Goal: Task Accomplishment & Management: Complete application form

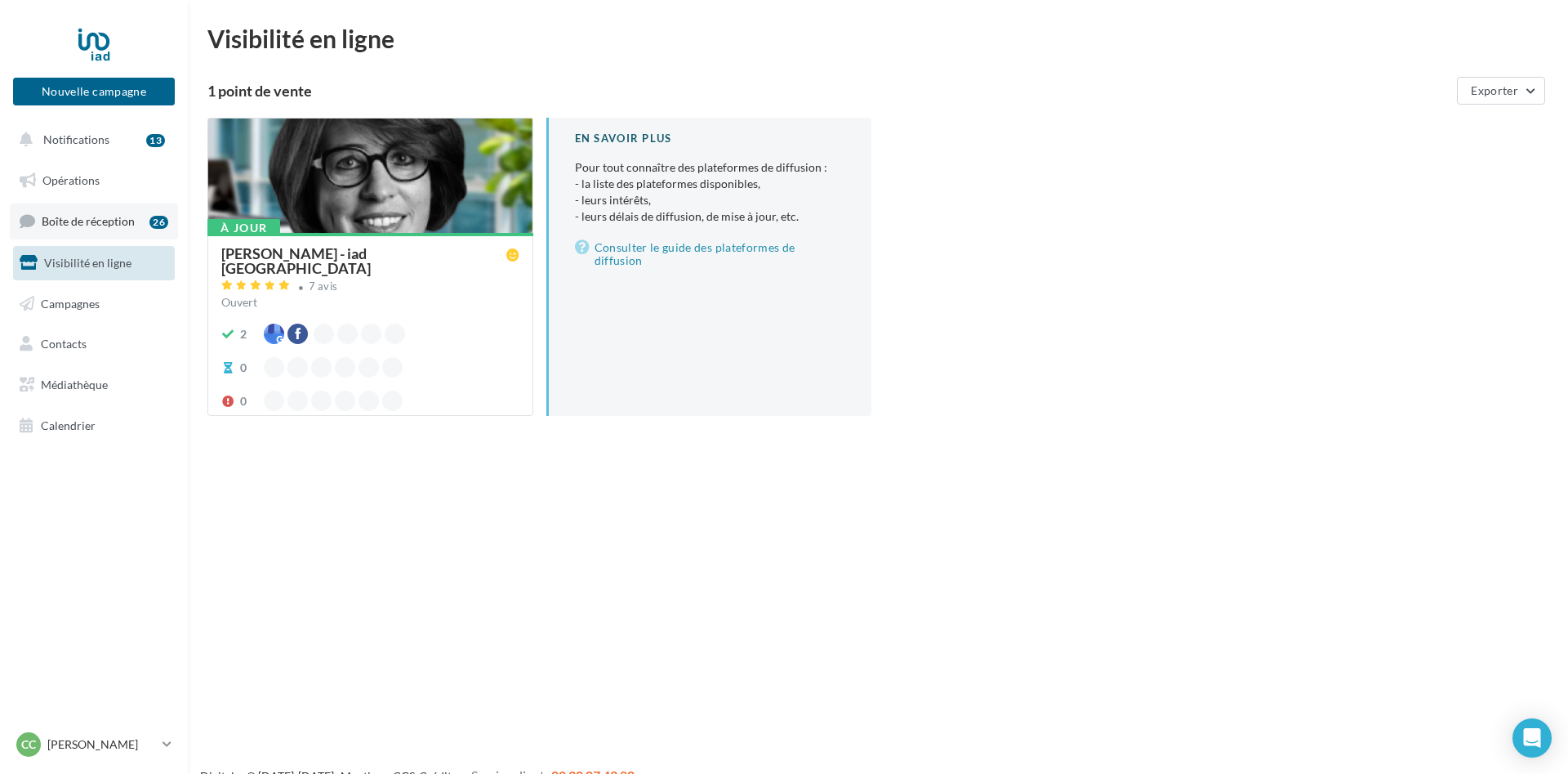
click at [88, 225] on span "Boîte de réception" at bounding box center [88, 221] width 93 height 14
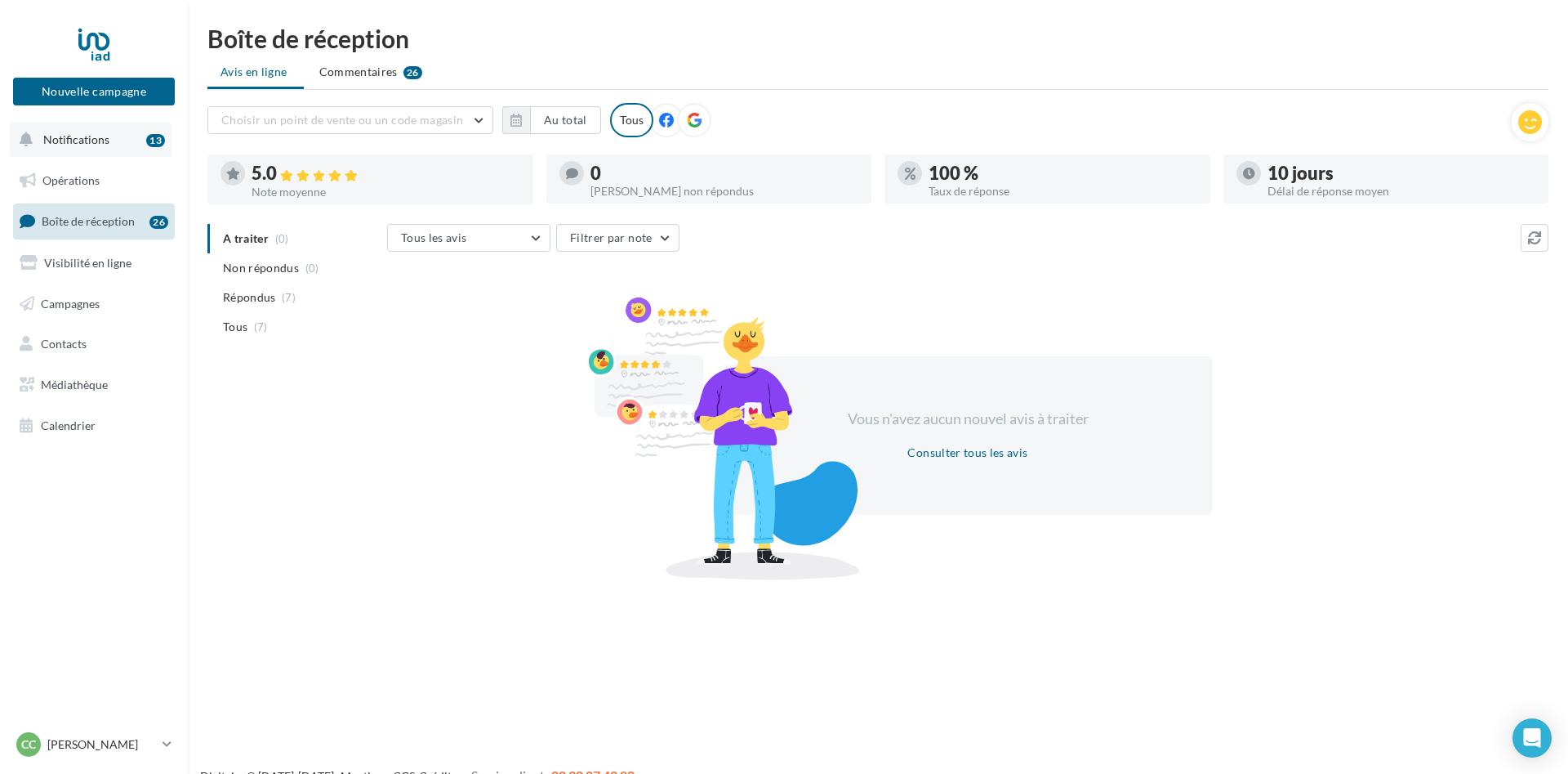
click at [74, 142] on span "Notifications" at bounding box center [76, 140] width 66 height 14
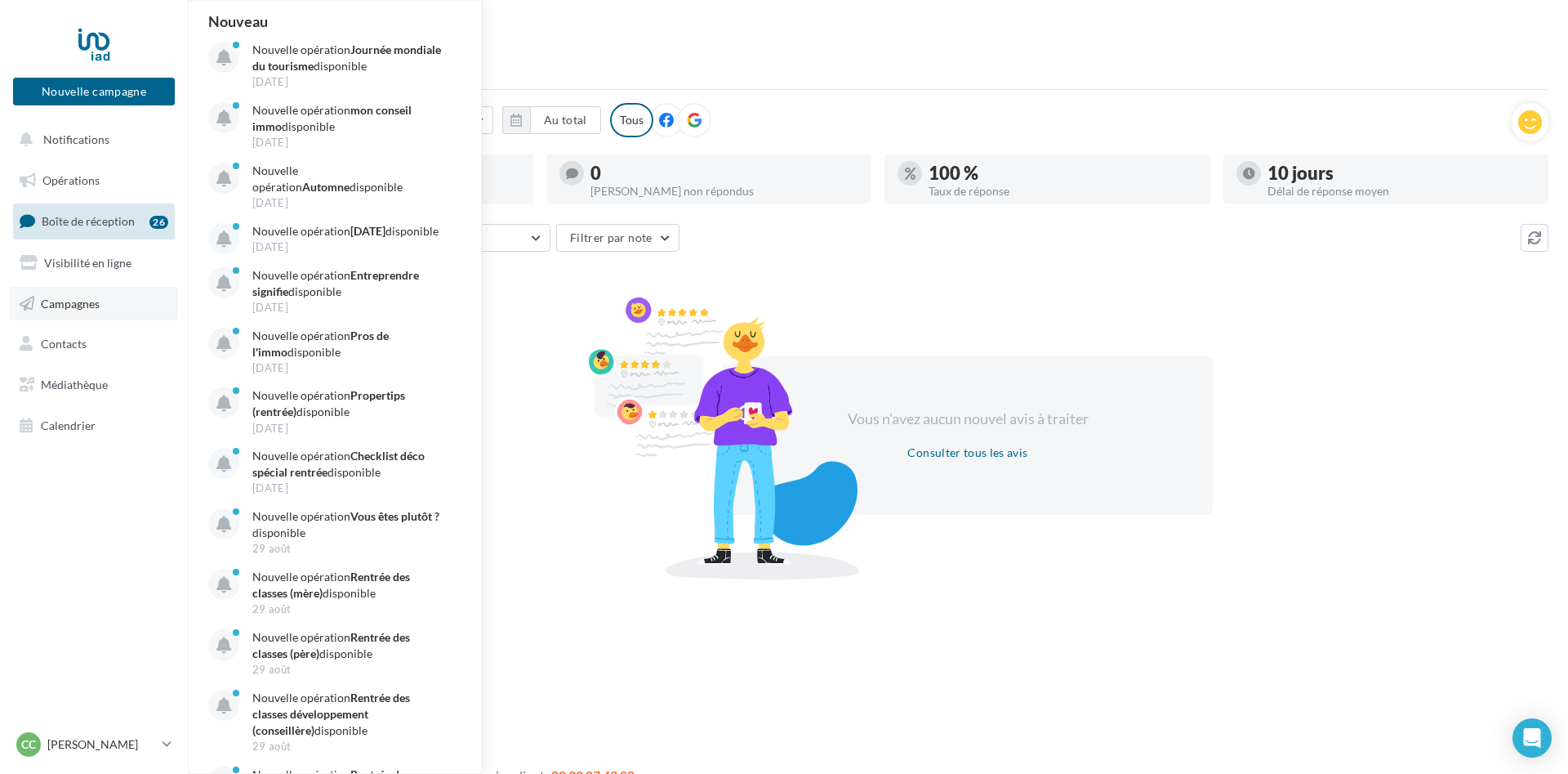
click at [85, 294] on link "Campagnes" at bounding box center [94, 304] width 169 height 34
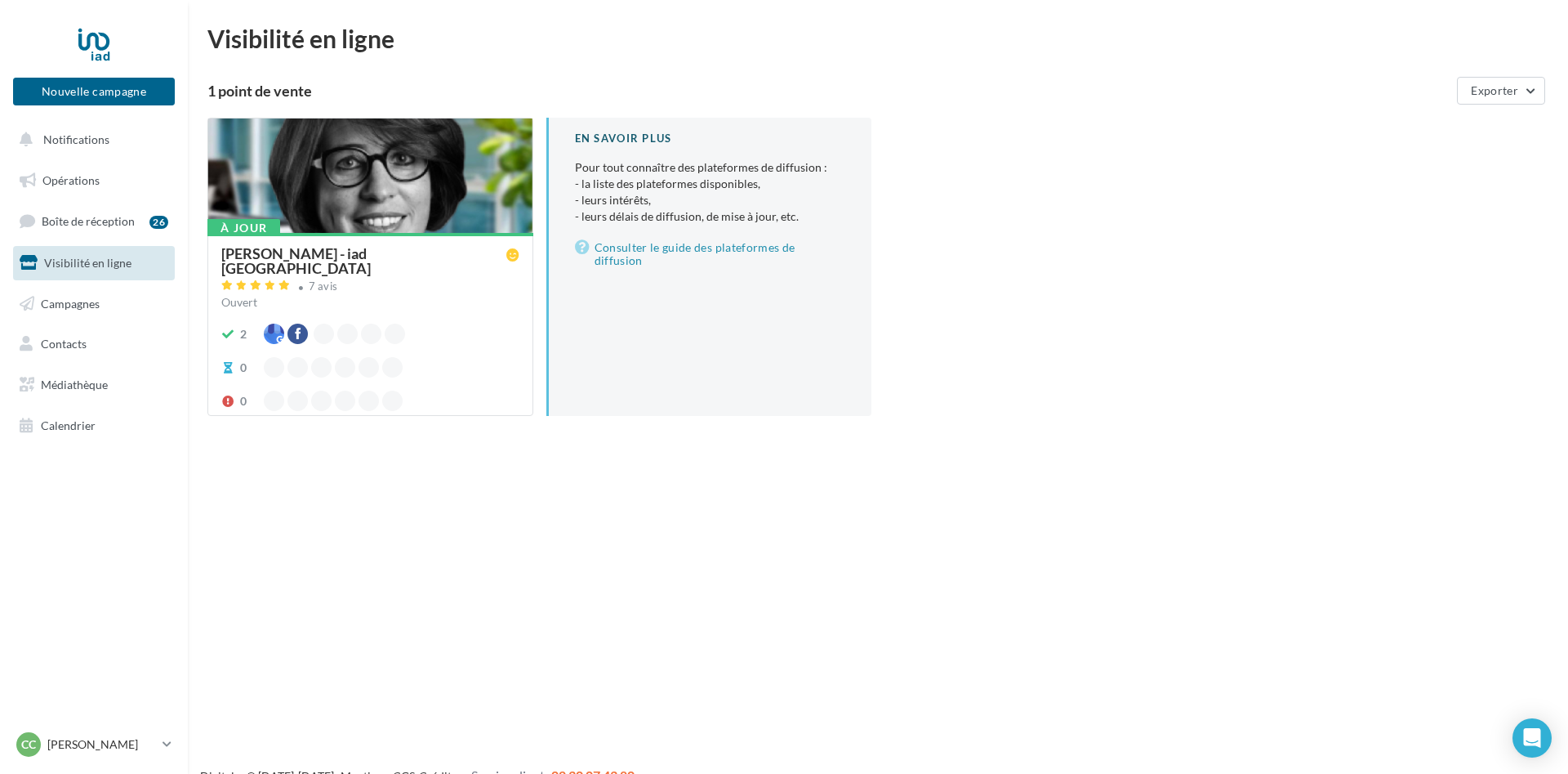
click at [447, 254] on div "[PERSON_NAME] - iad [GEOGRAPHIC_DATA]" at bounding box center [367, 262] width 291 height 32
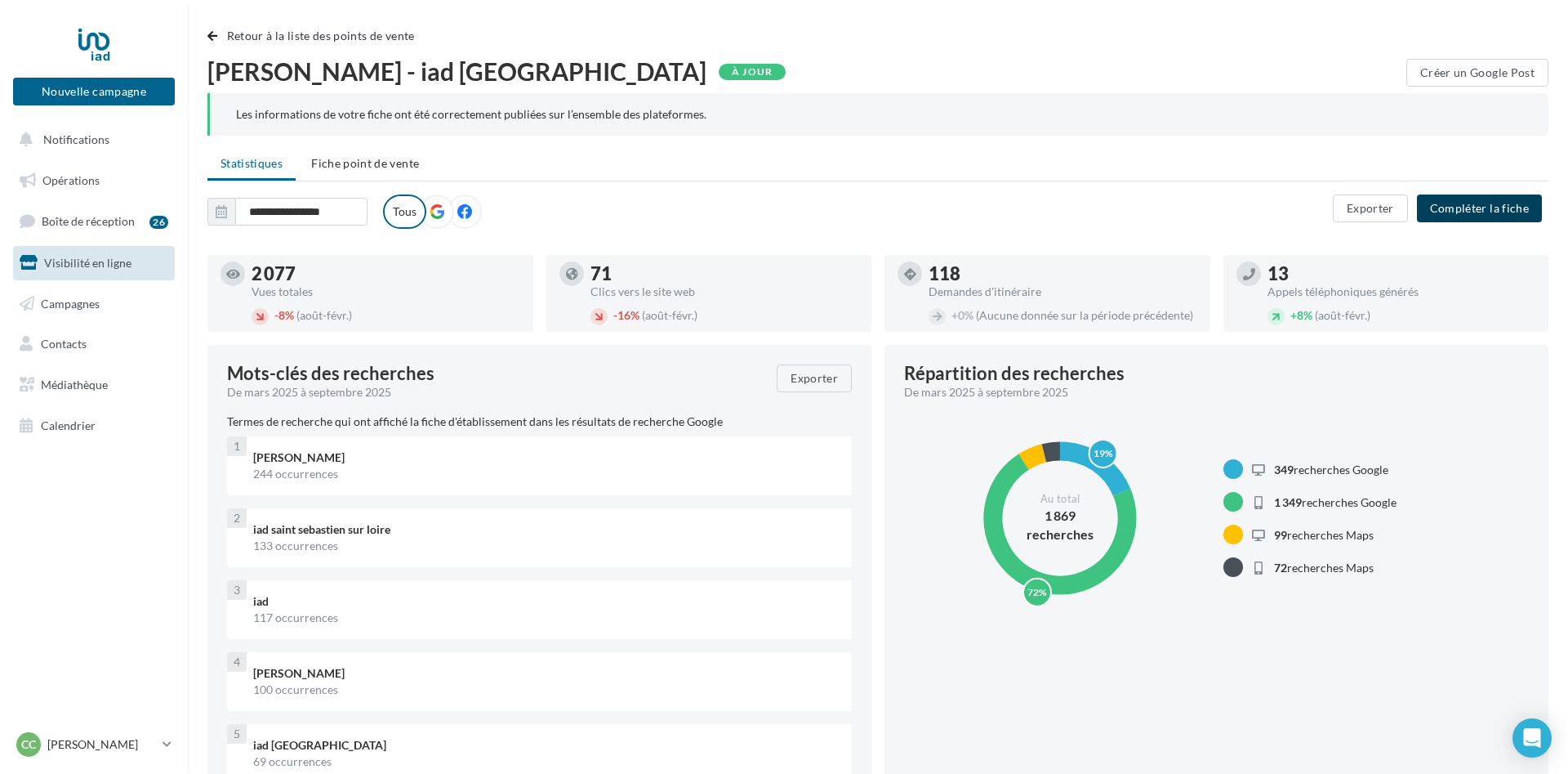
click at [1492, 200] on button "Compléter la fiche" at bounding box center [1478, 209] width 125 height 28
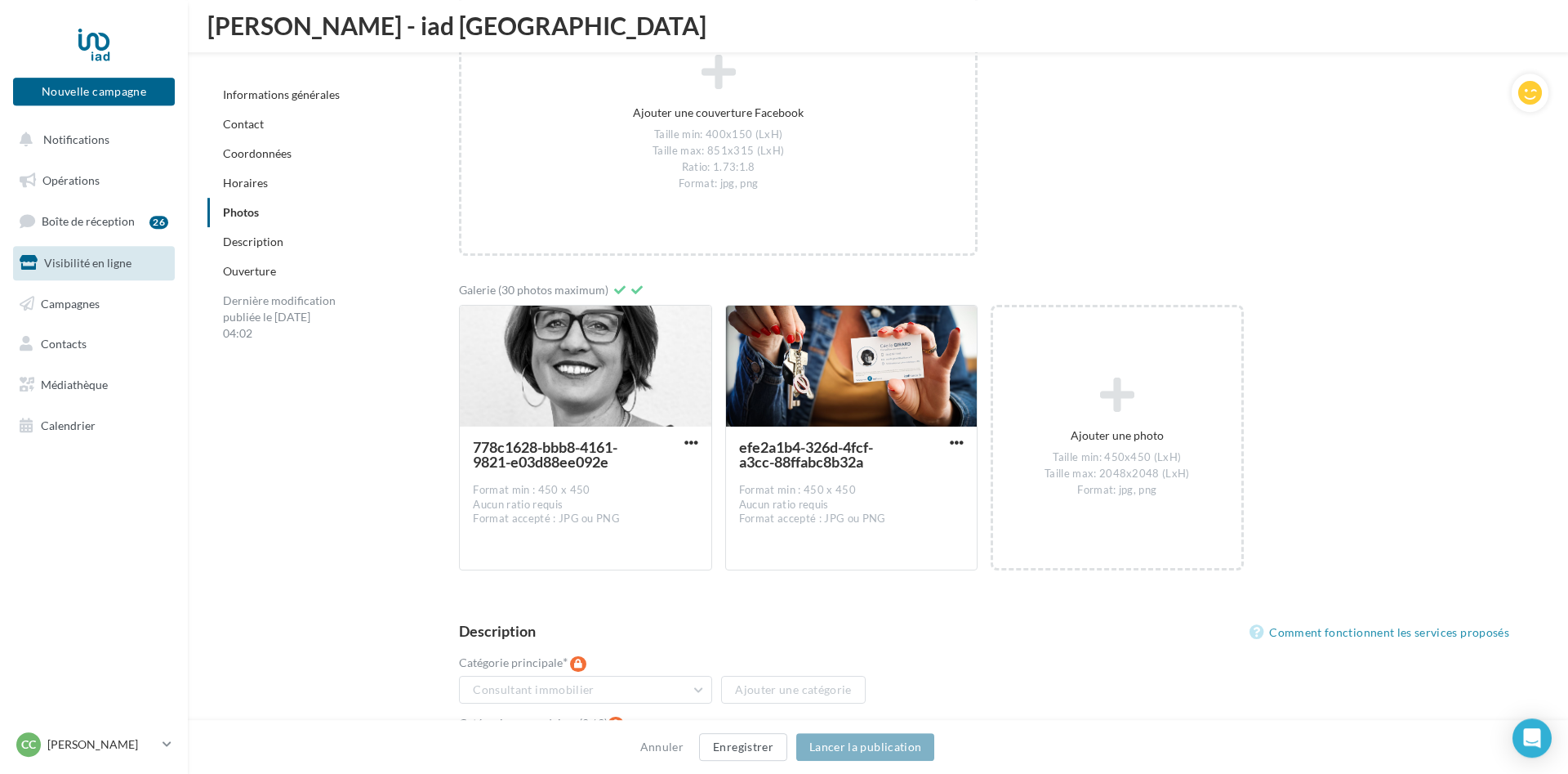
scroll to position [2749, 0]
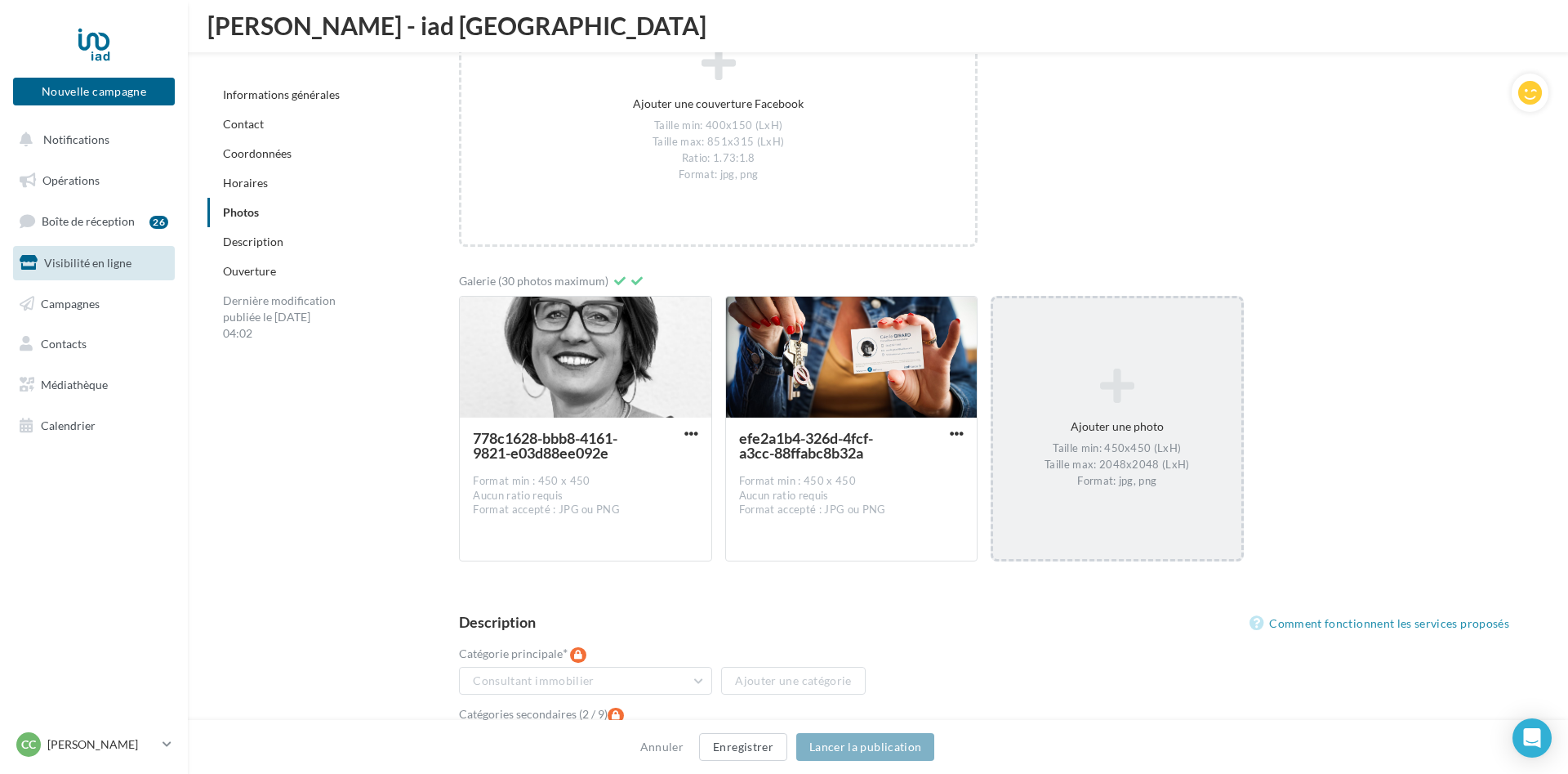
click at [1092, 424] on div "Ajouter une photo Taille min: 450x450 (LxH) Taille max: 2048x2048 (LxH) Format:…" at bounding box center [1117, 427] width 248 height 137
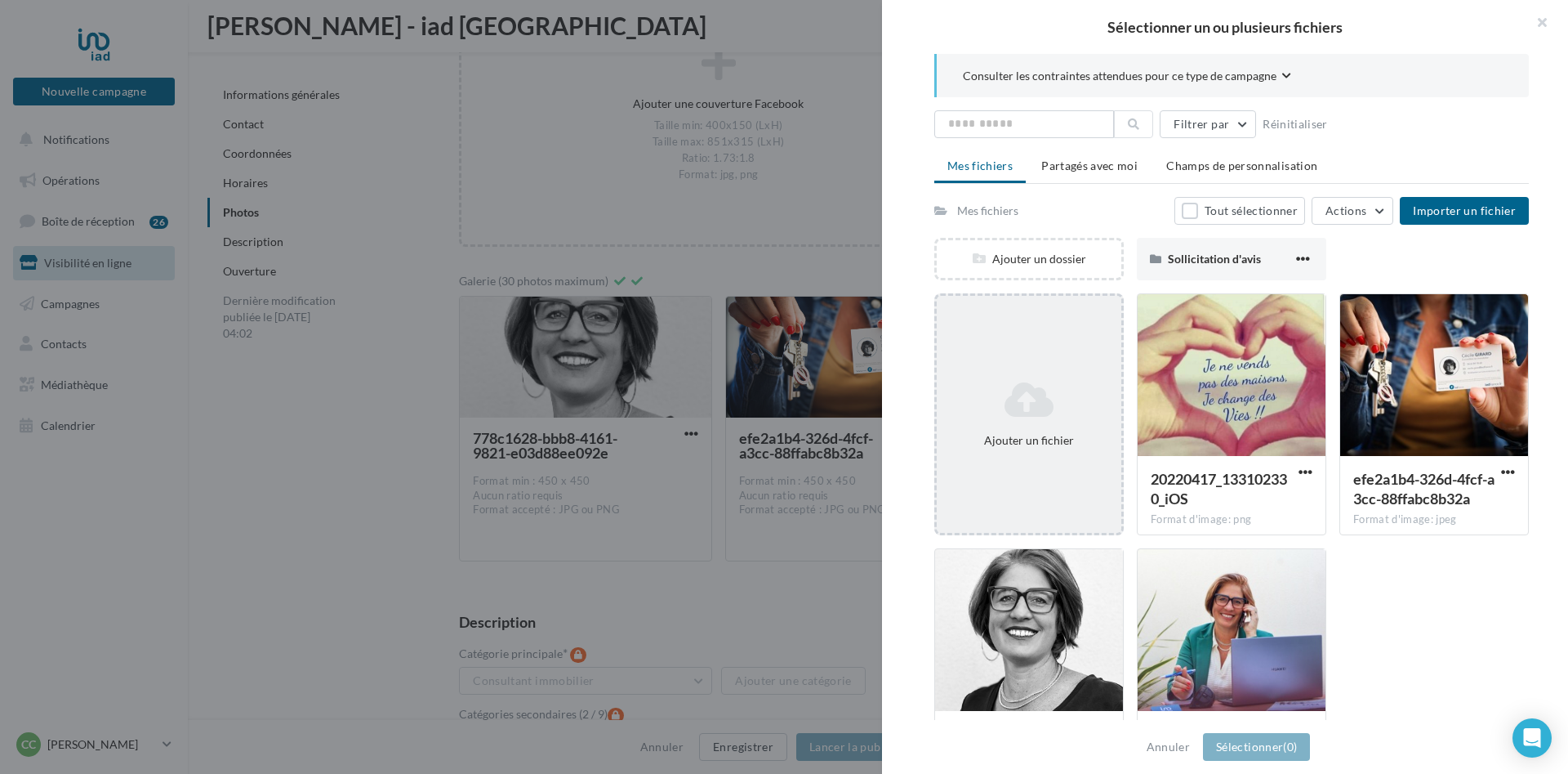
click at [1003, 380] on icon at bounding box center [1029, 398] width 172 height 39
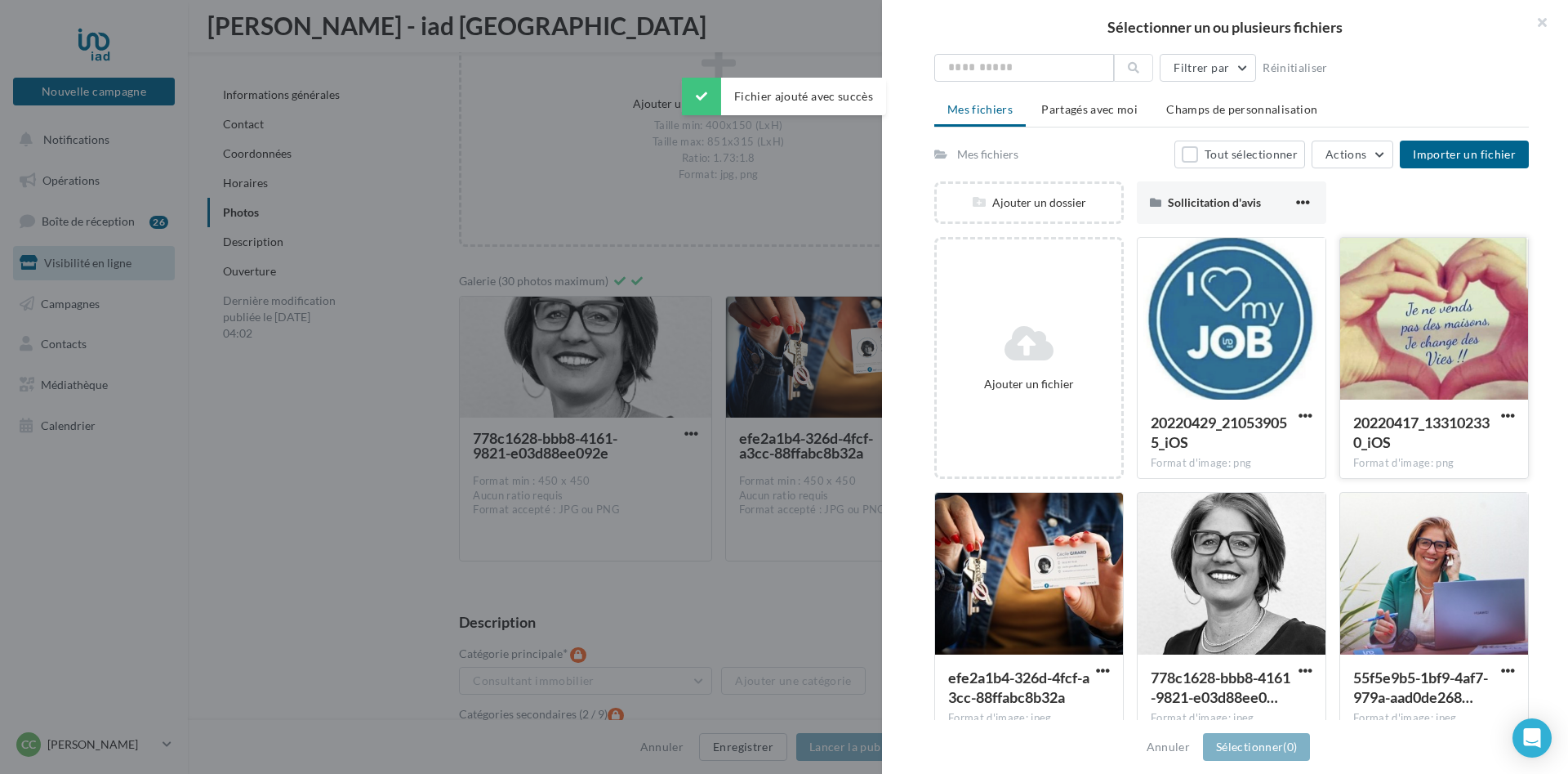
scroll to position [81, 0]
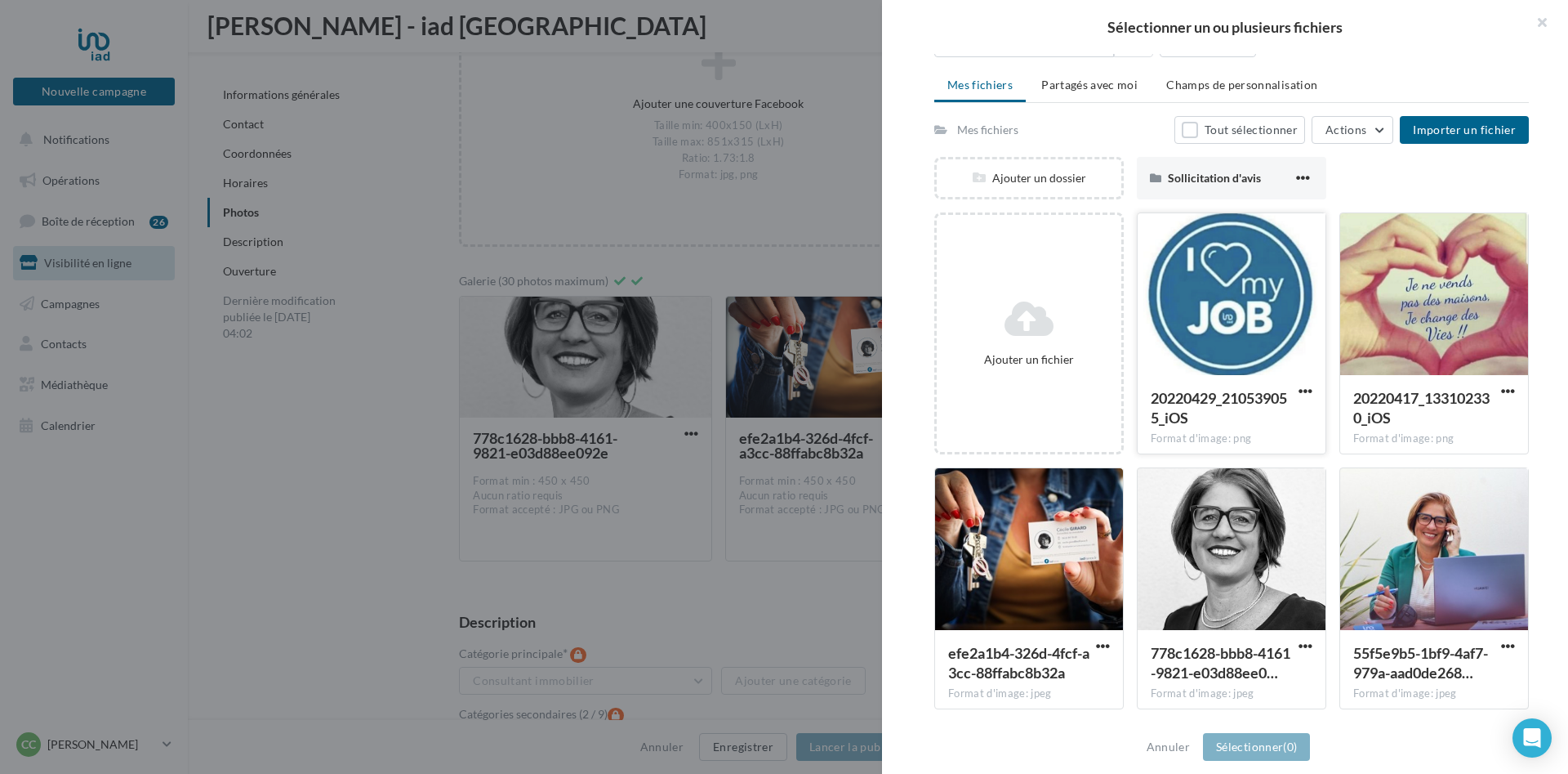
click at [1230, 324] on div at bounding box center [1232, 296] width 188 height 164
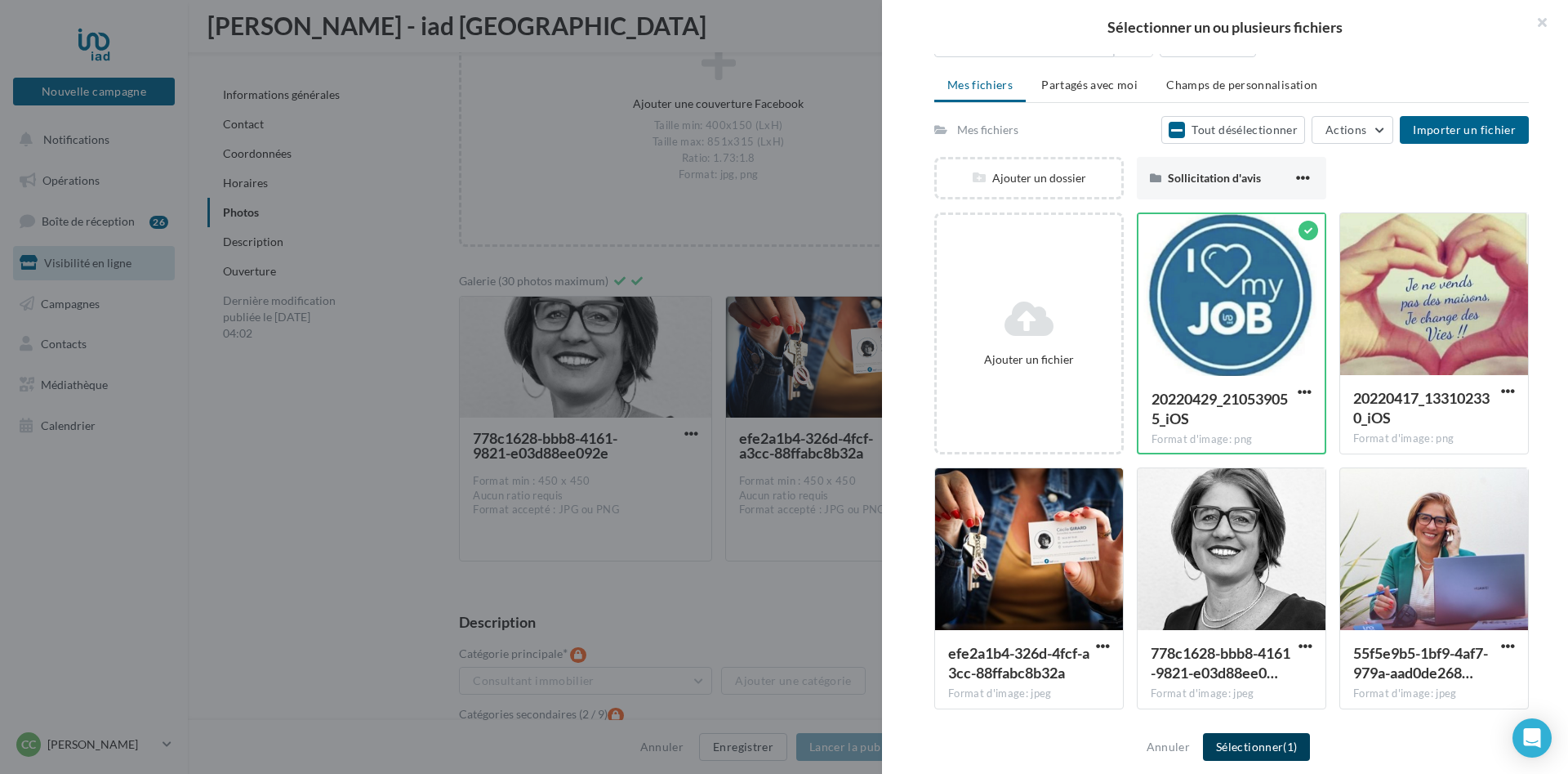
click at [1268, 748] on button "Sélectionner (1)" at bounding box center [1256, 747] width 107 height 28
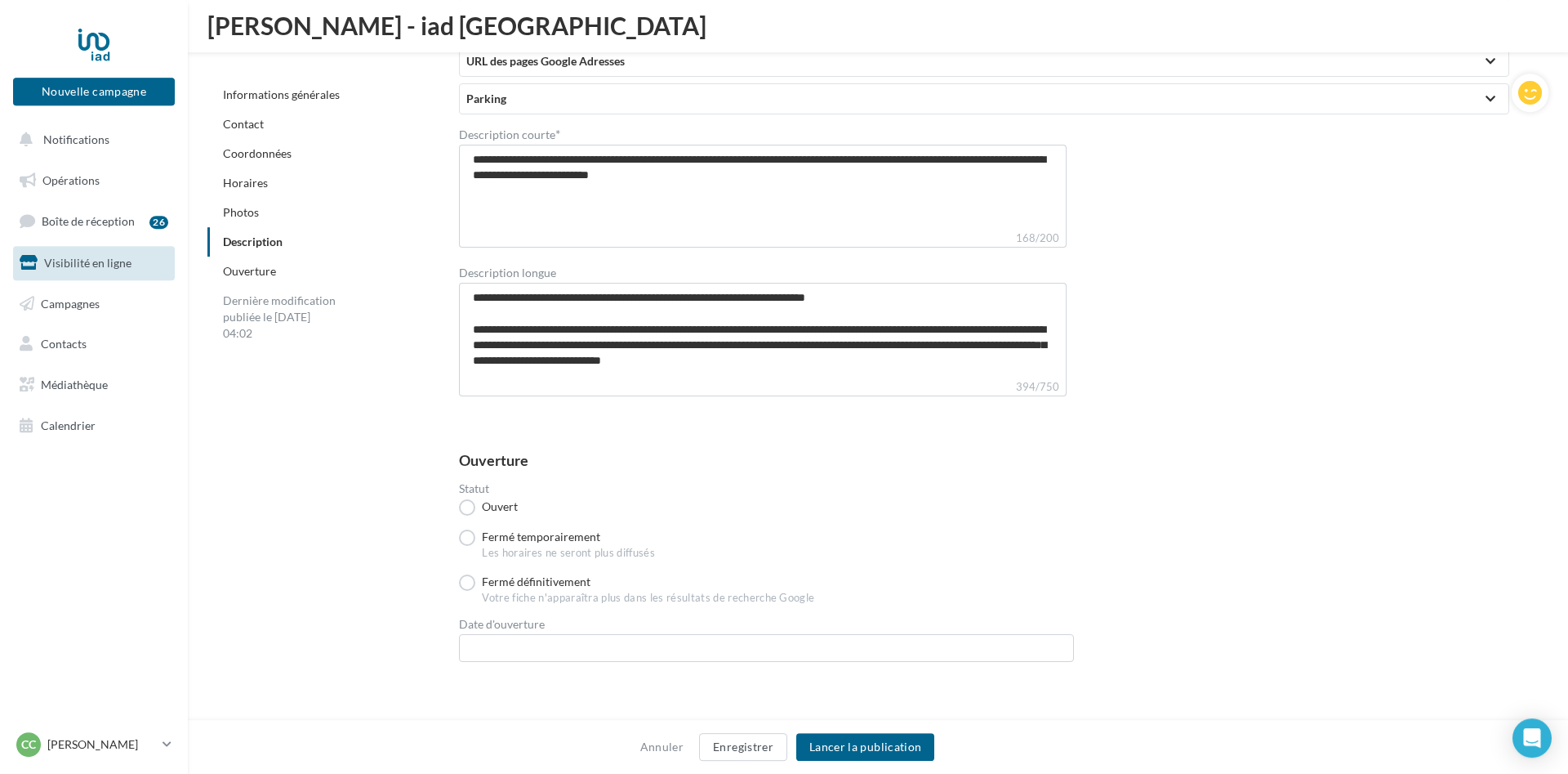
scroll to position [3832, 0]
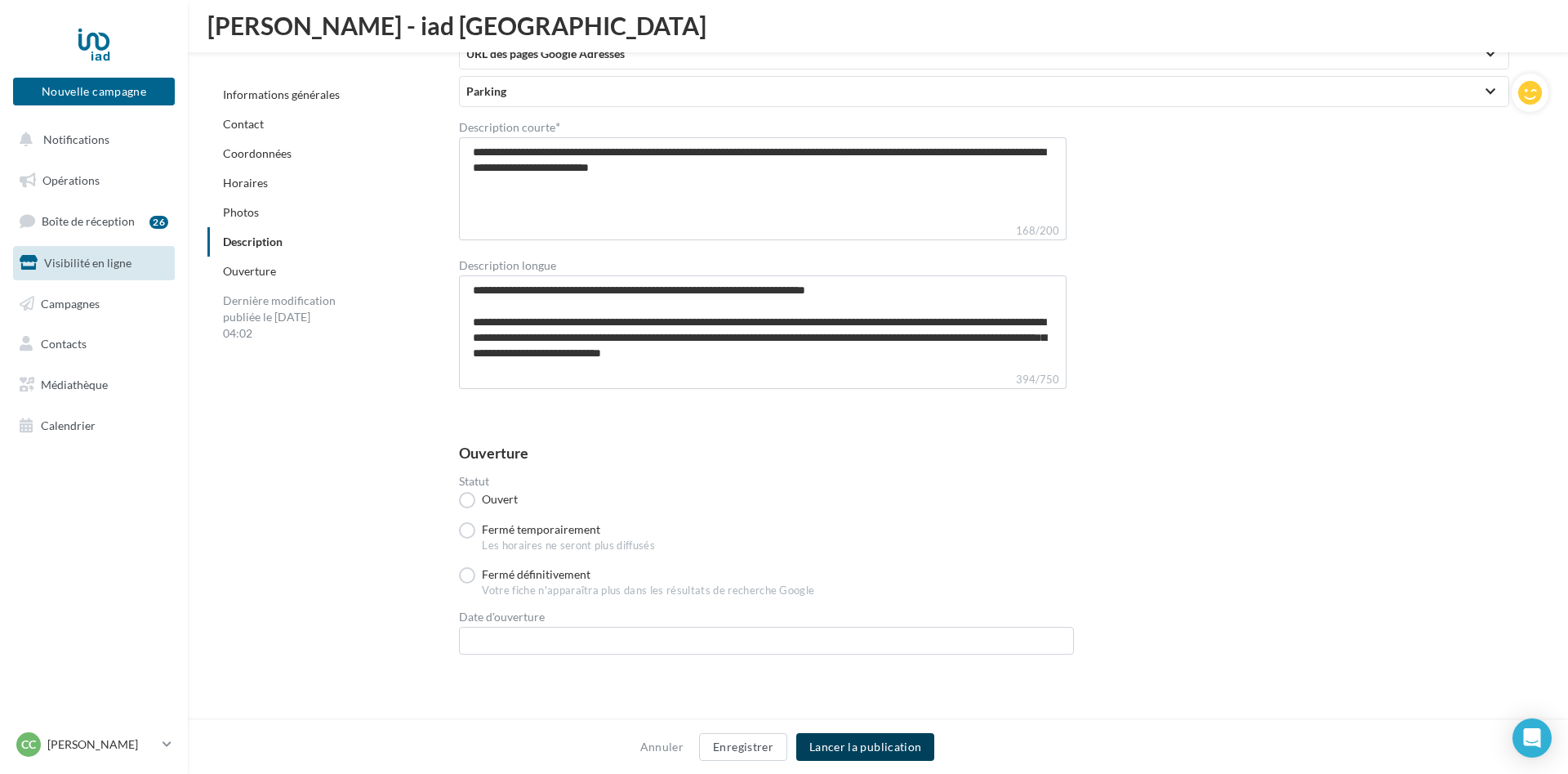
click at [890, 747] on button "Lancer la publication" at bounding box center [865, 747] width 138 height 28
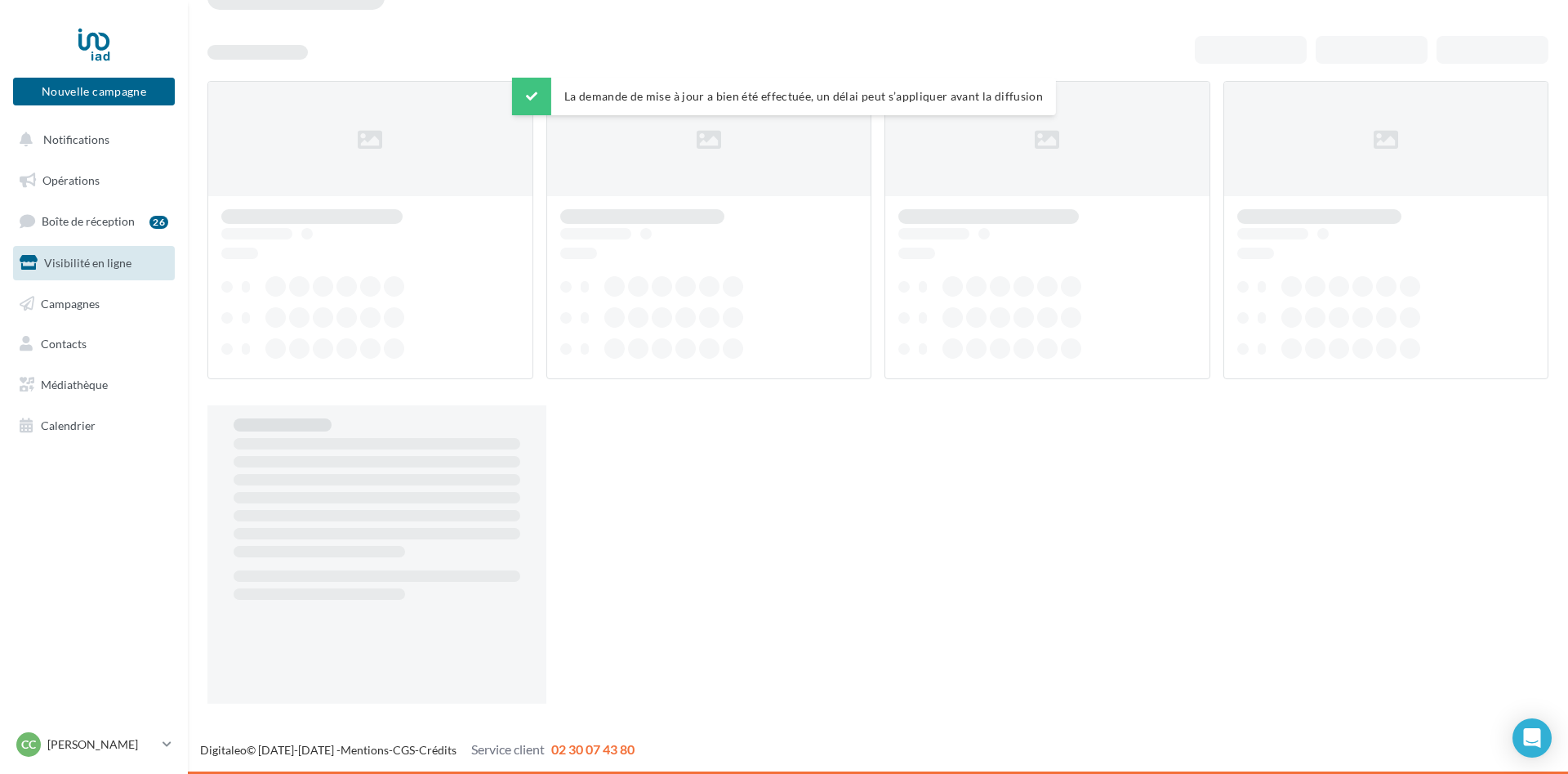
scroll to position [26, 0]
